Goal: Information Seeking & Learning: Learn about a topic

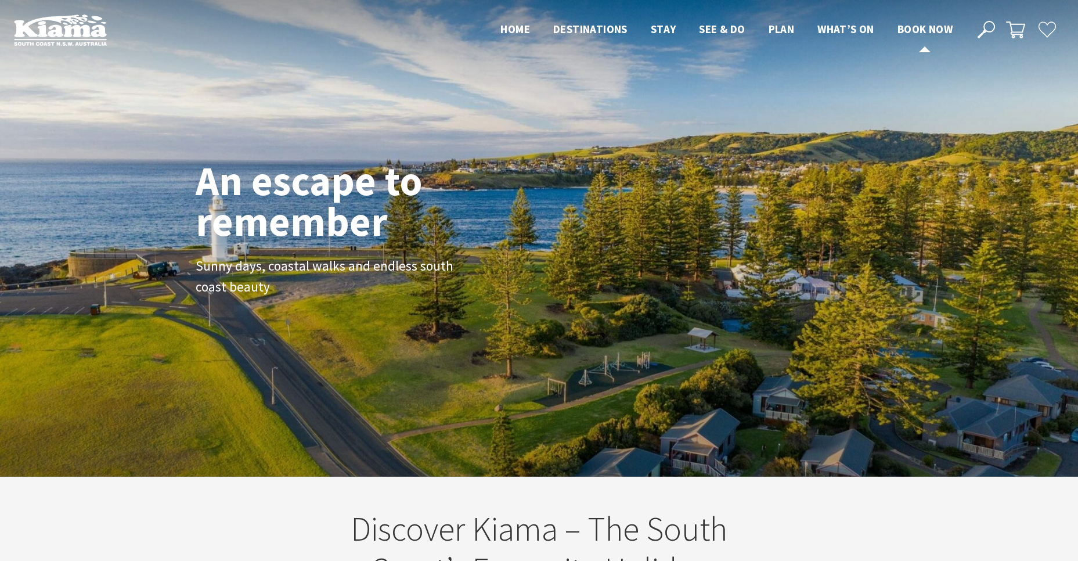
scroll to position [191, 1086]
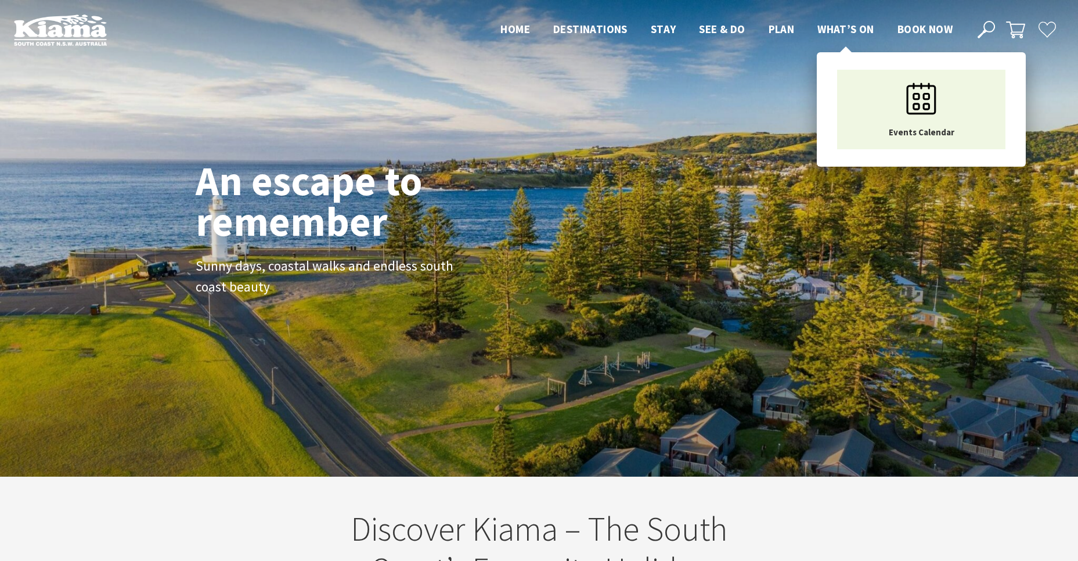
click at [849, 25] on span "What’s On" at bounding box center [845, 29] width 57 height 14
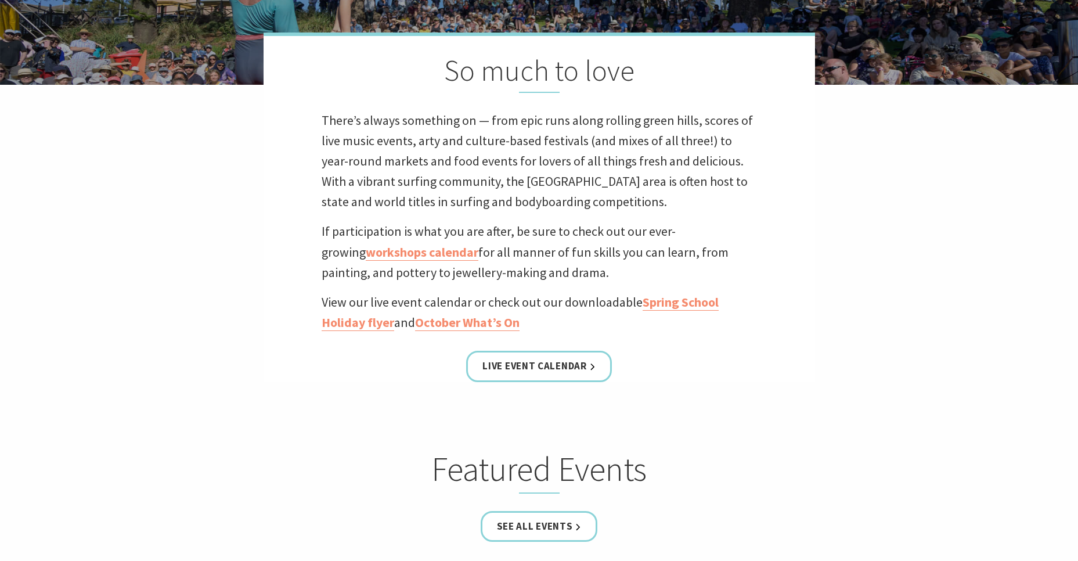
scroll to position [336, 0]
click at [532, 366] on link "Live Event Calendar" at bounding box center [538, 366] width 145 height 31
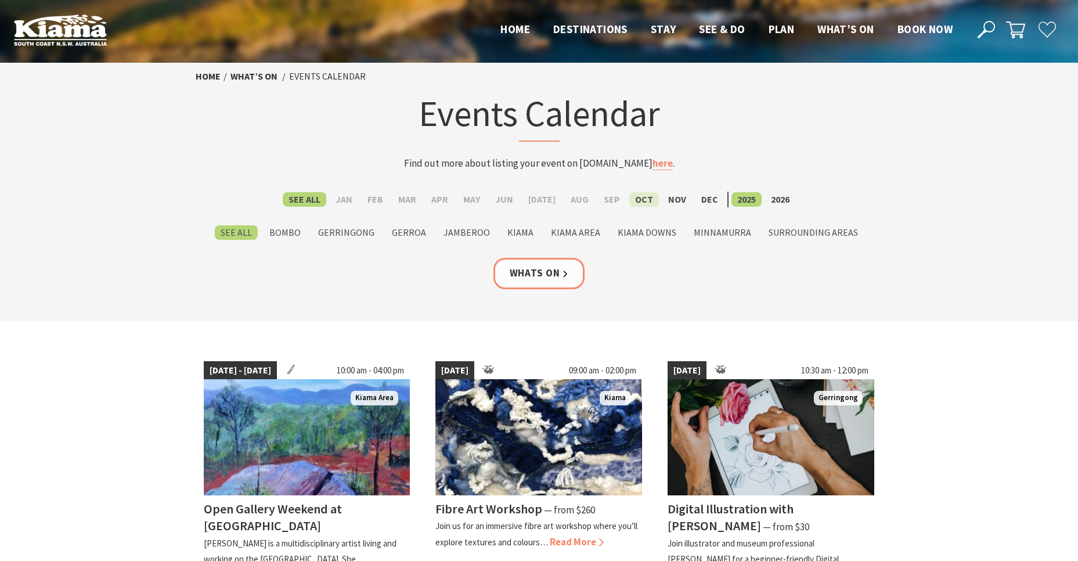
click at [636, 195] on label "Oct" at bounding box center [644, 199] width 30 height 15
click at [0, 0] on input "Oct" at bounding box center [0, 0] width 0 height 0
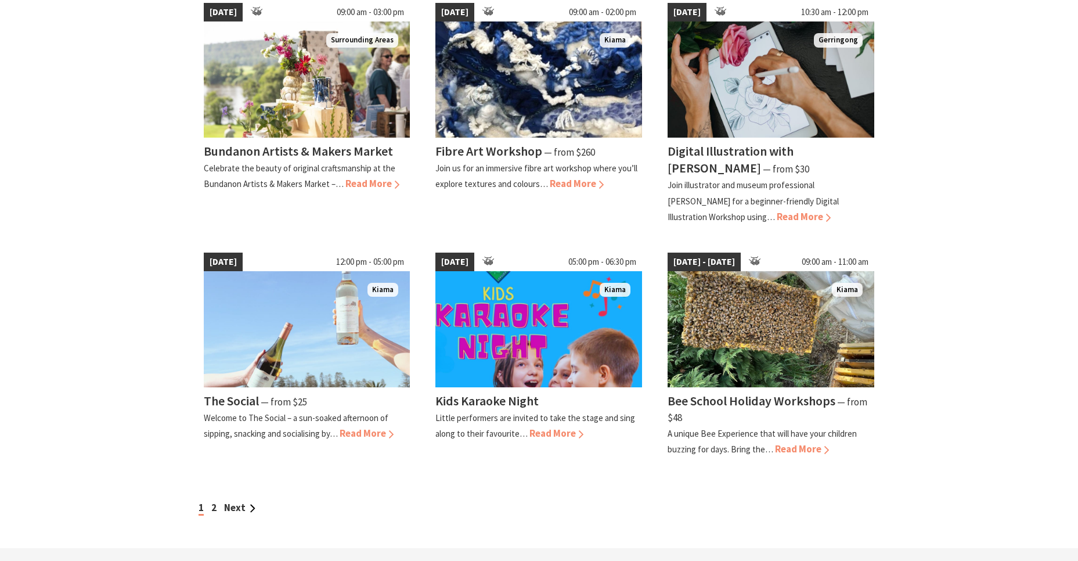
scroll to position [841, 0]
click at [215, 500] on link "2" at bounding box center [213, 506] width 5 height 13
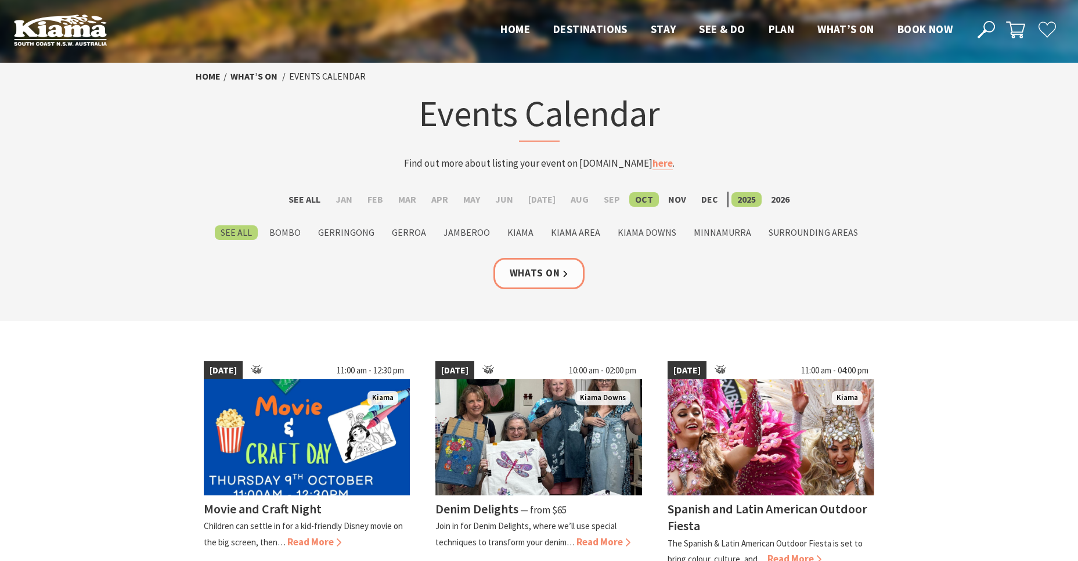
click at [987, 28] on icon at bounding box center [985, 29] width 17 height 17
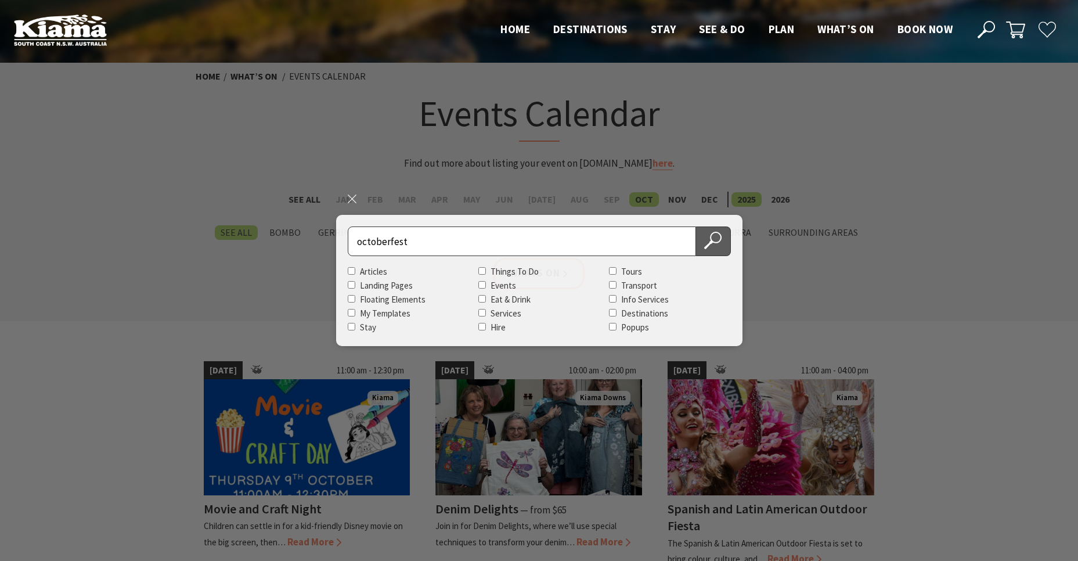
type input "octoberfest"
click at [717, 250] on button "Search Now" at bounding box center [713, 241] width 35 height 30
click at [717, 247] on icon at bounding box center [712, 240] width 17 height 17
click at [716, 236] on icon at bounding box center [712, 240] width 17 height 17
click at [717, 242] on use at bounding box center [712, 240] width 17 height 17
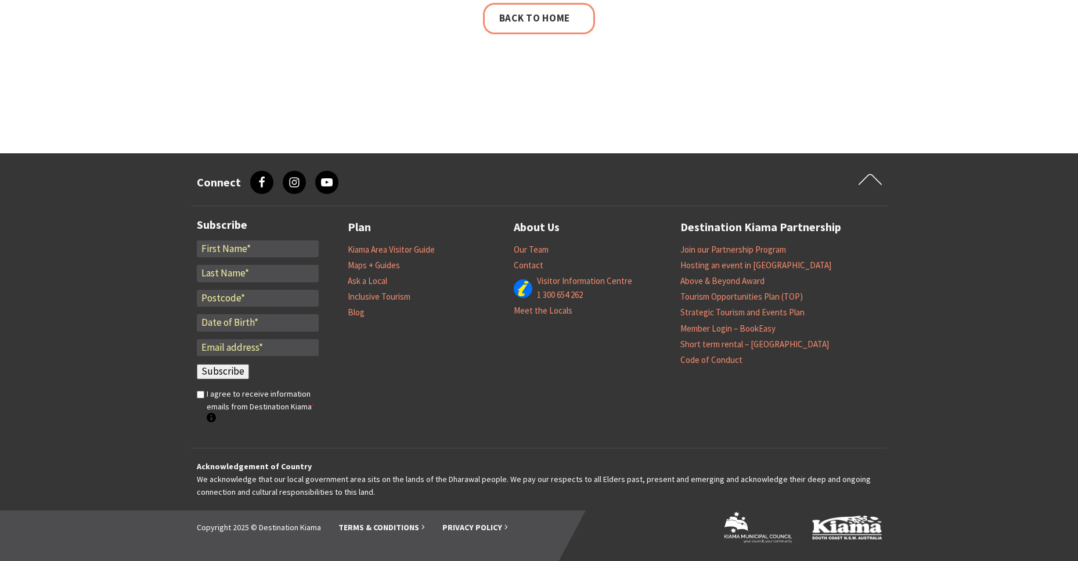
scroll to position [395, 0]
